Goal: Entertainment & Leisure: Consume media (video, audio)

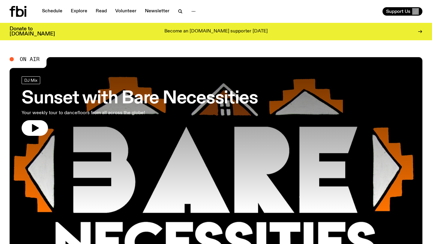
click at [31, 59] on span "On Air" at bounding box center [30, 58] width 20 height 5
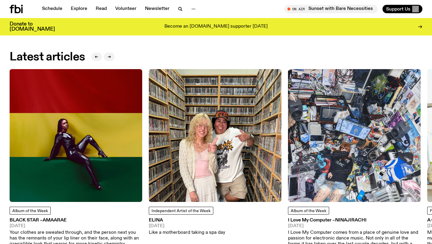
scroll to position [732, 0]
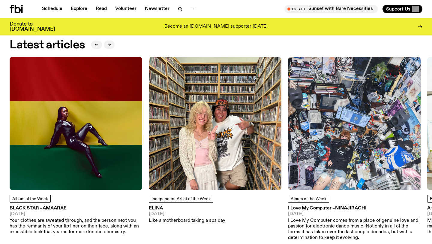
click at [35, 106] on img at bounding box center [76, 123] width 133 height 133
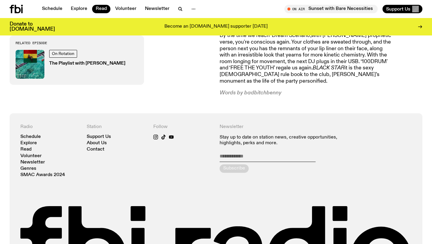
scroll to position [384, 0]
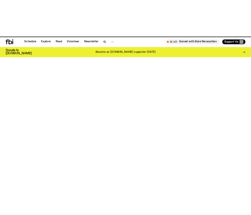
scroll to position [732, 0]
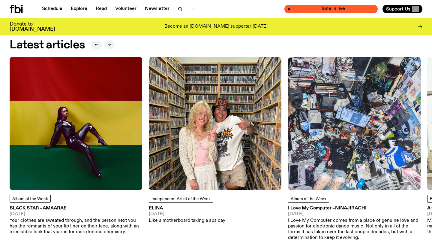
click at [301, 10] on span "Tune in live" at bounding box center [333, 9] width 84 height 5
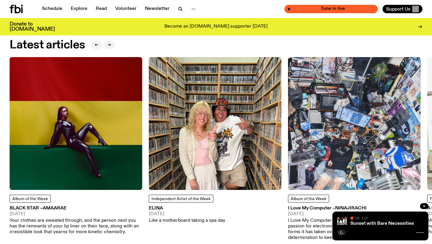
click at [290, 8] on icon "button" at bounding box center [289, 9] width 4 height 4
click at [290, 8] on icon "button" at bounding box center [289, 9] width 3 height 3
